Goal: Transaction & Acquisition: Book appointment/travel/reservation

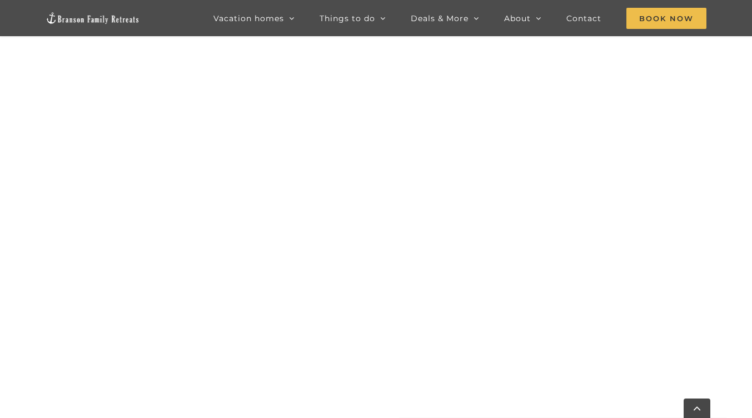
scroll to position [529, 0]
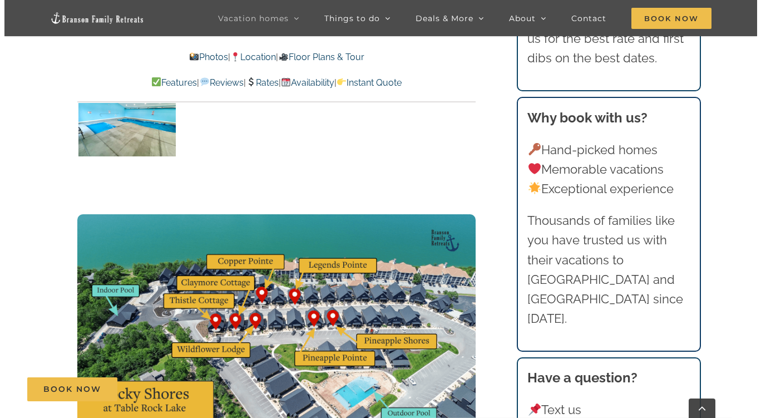
scroll to position [2891, 0]
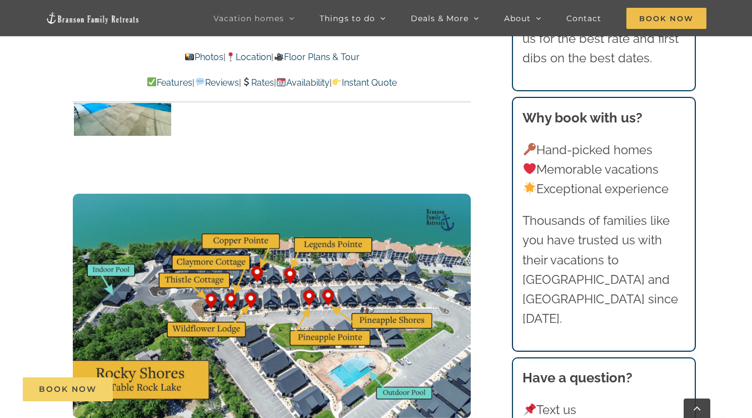
click at [78, 385] on span "Book Now" at bounding box center [68, 388] width 58 height 9
